Goal: Find contact information

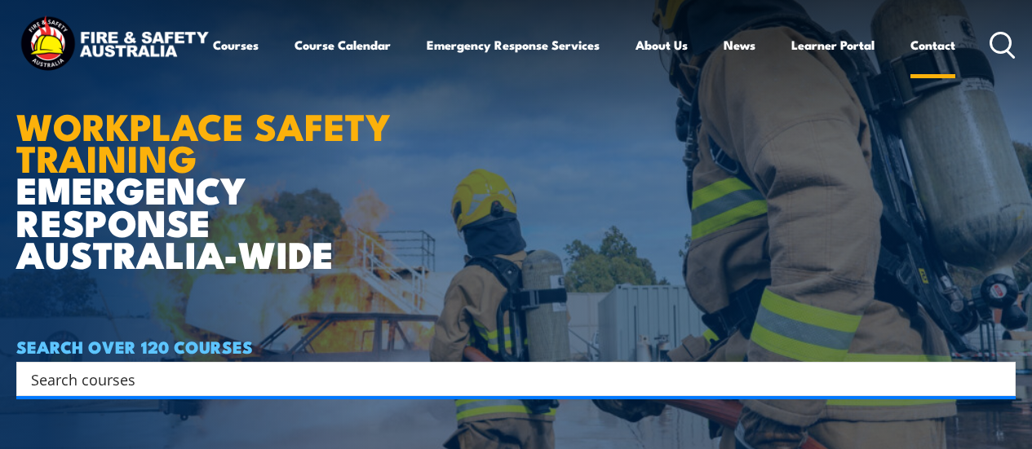
click at [910, 64] on link "Contact" at bounding box center [932, 44] width 45 height 39
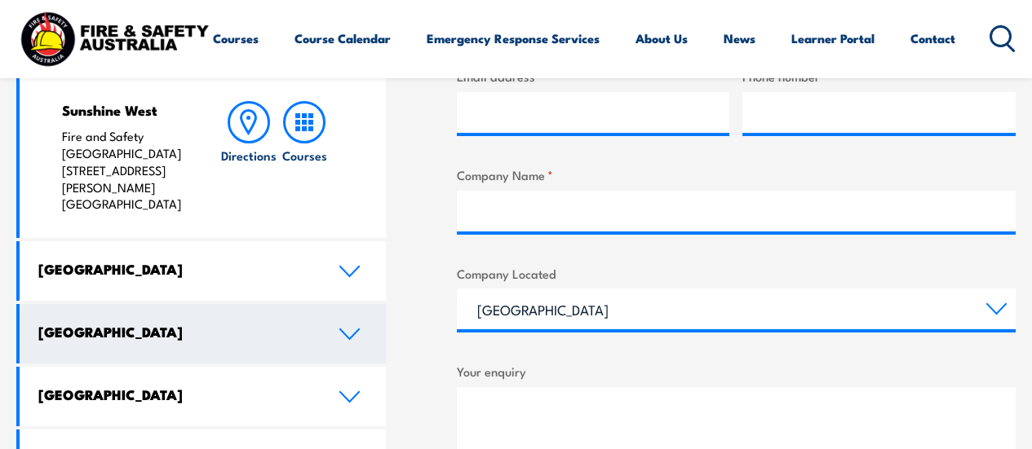
scroll to position [571, 0]
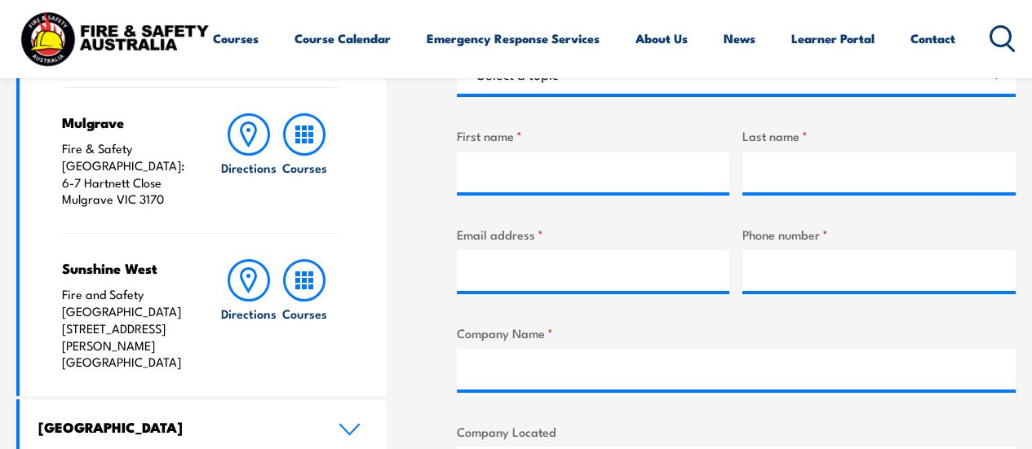
drag, startPoint x: 178, startPoint y: 184, endPoint x: 62, endPoint y: 160, distance: 118.4
click at [62, 160] on p "Fire & Safety [GEOGRAPHIC_DATA]: [STREET_ADDRESS][PERSON_NAME]" at bounding box center [126, 174] width 128 height 68
copy p "[STREET_ADDRESS][PERSON_NAME]"
